Goal: Task Accomplishment & Management: Manage account settings

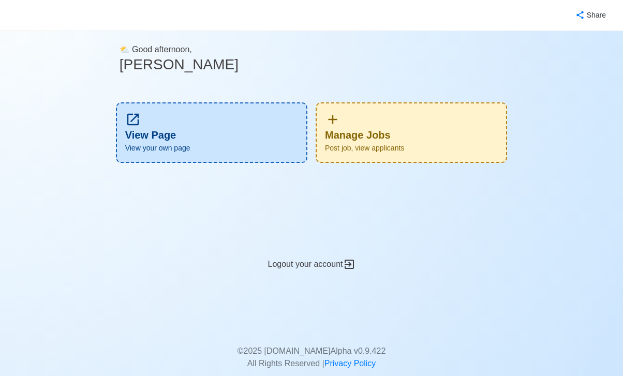
click at [371, 133] on div "Manage Jobs Post job, view applicants" at bounding box center [411, 132] width 191 height 61
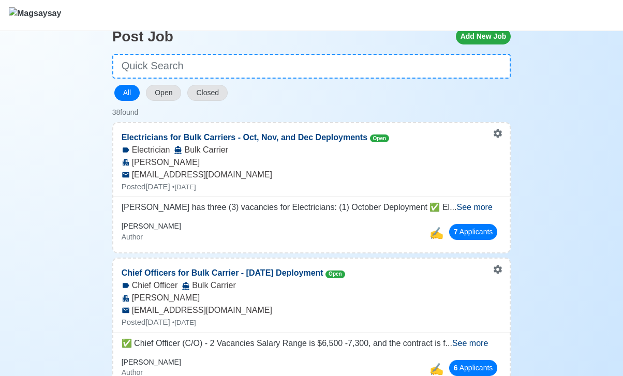
scroll to position [63, 0]
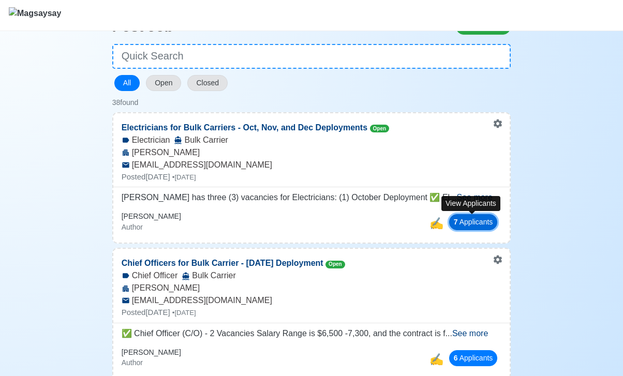
click at [466, 224] on button "7 Applicant s" at bounding box center [473, 222] width 49 height 16
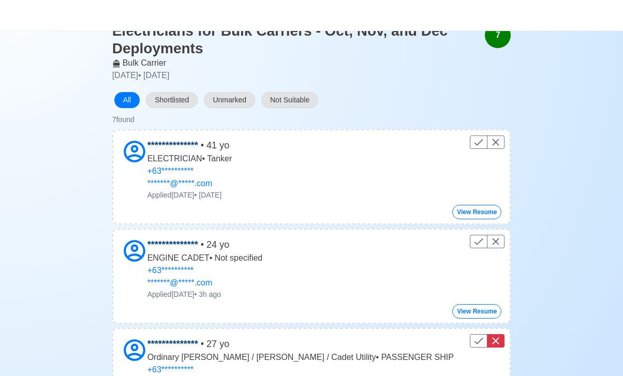
scroll to position [60, 0]
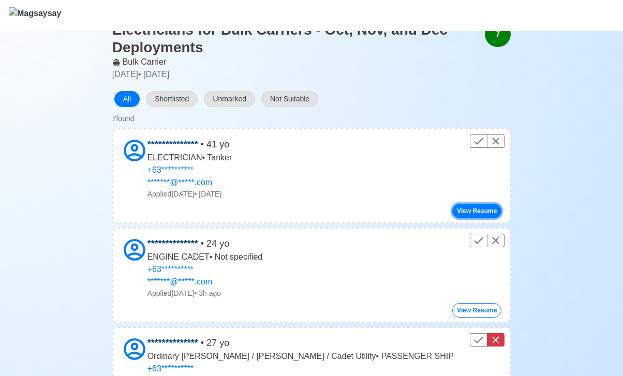
click at [474, 207] on button "View Resume" at bounding box center [476, 211] width 49 height 14
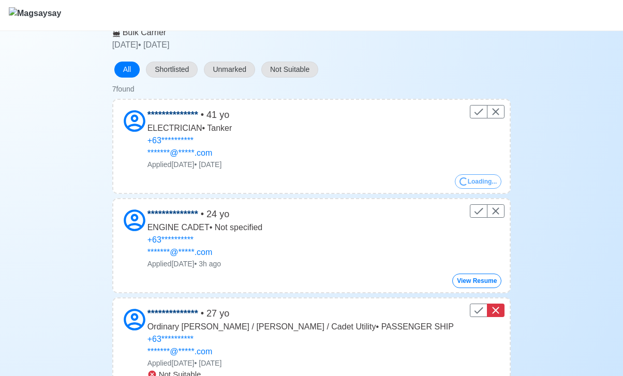
scroll to position [90, 0]
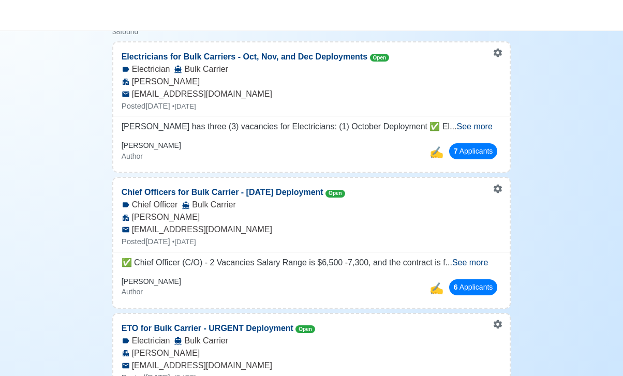
scroll to position [141, 0]
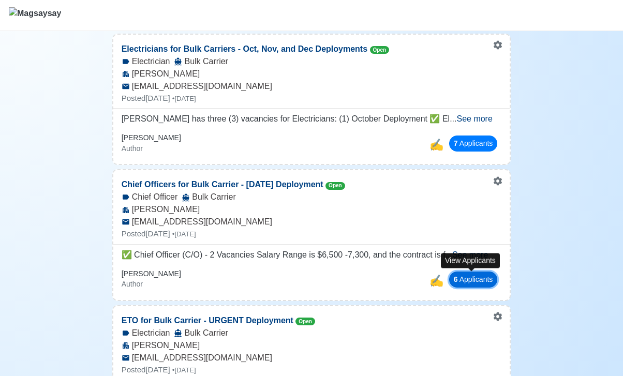
click at [467, 279] on button "6 Applicant s" at bounding box center [473, 280] width 49 height 16
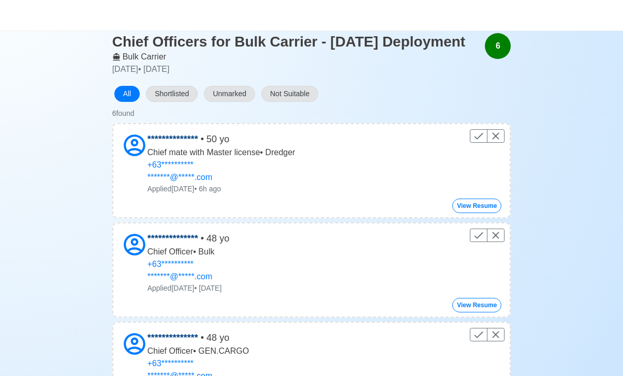
scroll to position [48, 0]
click at [475, 213] on button "View Resume" at bounding box center [476, 205] width 49 height 14
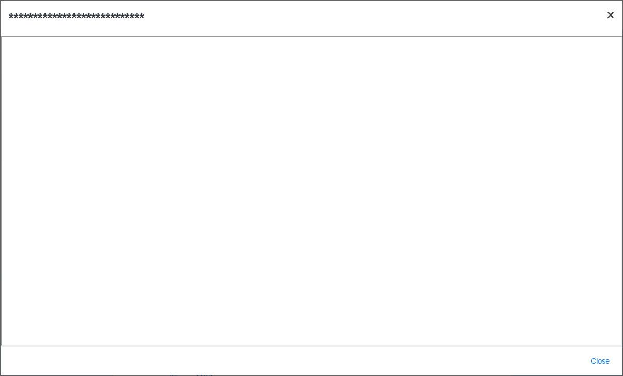
click at [612, 16] on span "×" at bounding box center [610, 15] width 7 height 14
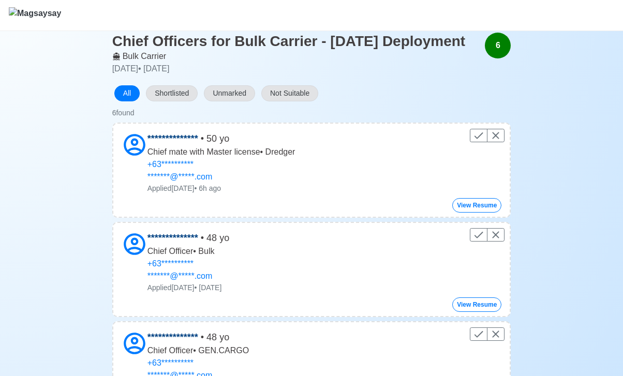
scroll to position [0, 0]
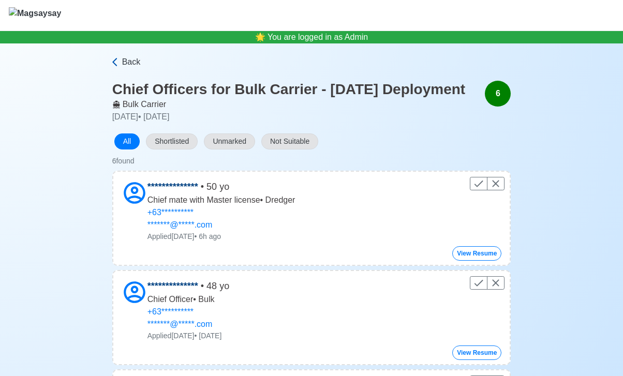
click at [121, 57] on link "Back" at bounding box center [310, 62] width 401 height 12
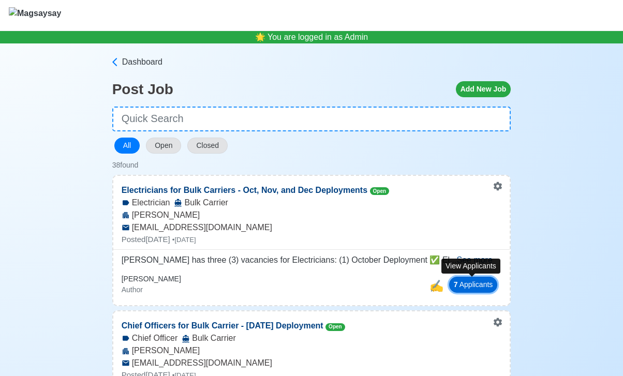
click at [468, 285] on button "7 Applicant s" at bounding box center [473, 285] width 49 height 16
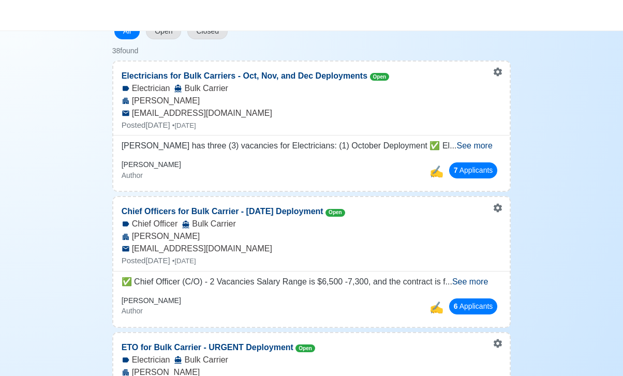
scroll to position [136, 0]
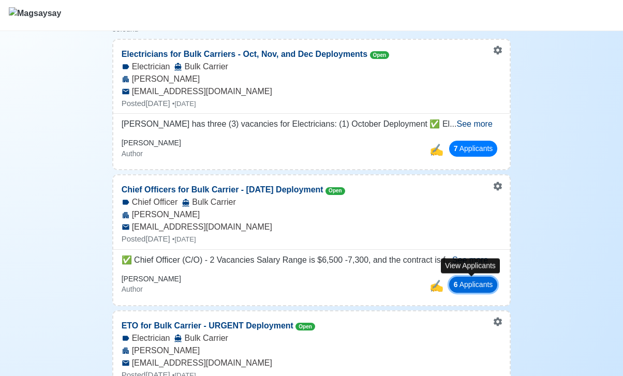
click at [466, 288] on button "6 Applicant s" at bounding box center [473, 285] width 49 height 16
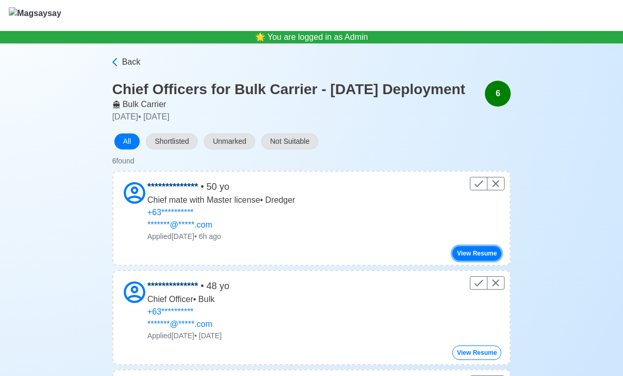
click at [483, 261] on button "View Resume" at bounding box center [476, 253] width 49 height 14
click at [168, 92] on h3 "Chief Officers for Bulk Carrier - [DATE] Deployment" at bounding box center [288, 90] width 353 height 18
click at [125, 63] on span "Back" at bounding box center [131, 62] width 19 height 12
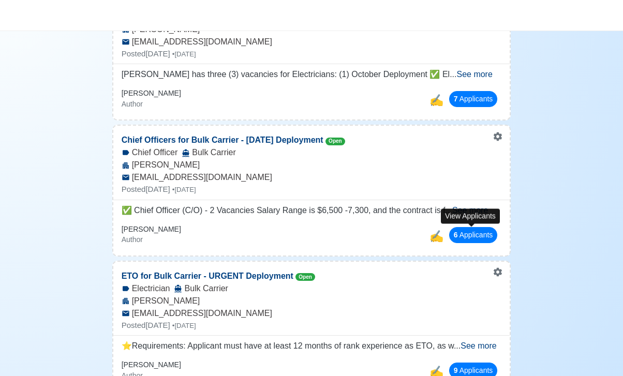
scroll to position [186, 0]
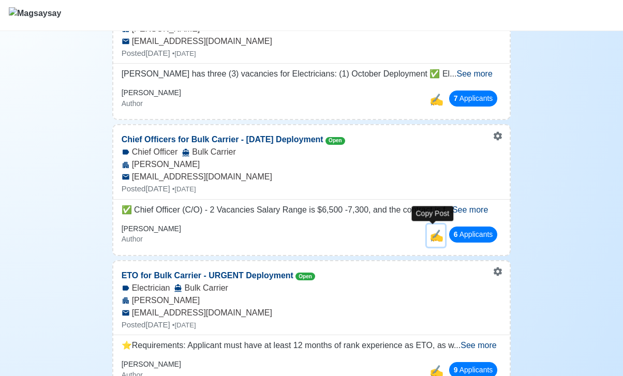
click at [431, 233] on span "✍️" at bounding box center [436, 235] width 14 height 13
select select "Chief Officer"
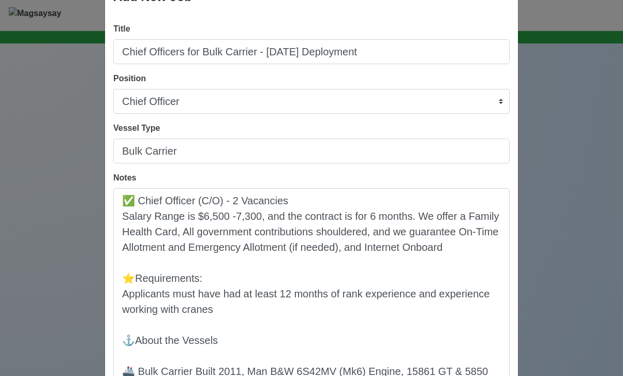
scroll to position [35, 0]
click at [550, 98] on div "Add New Job × Close Title Chief Officers for Bulk Carrier - December 2025 Deplo…" at bounding box center [311, 188] width 623 height 376
